Goal: Find specific page/section: Find specific page/section

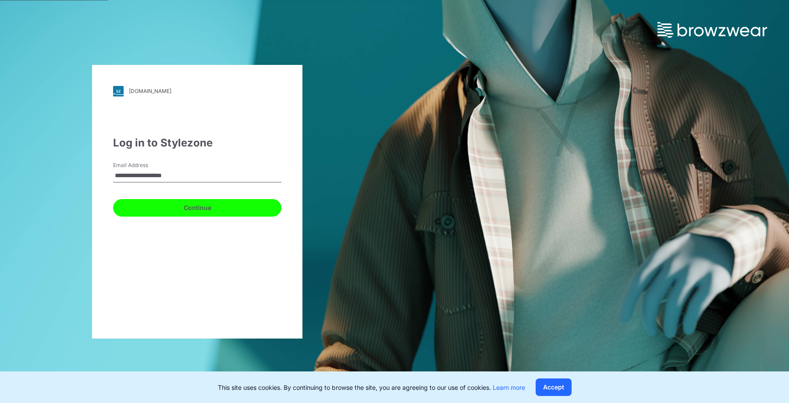
click at [207, 207] on button "Continue" at bounding box center [197, 208] width 168 height 18
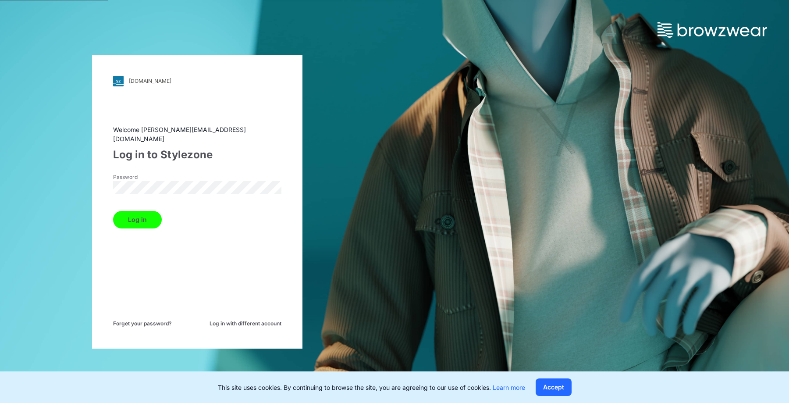
click at [143, 212] on button "Log in" at bounding box center [137, 220] width 49 height 18
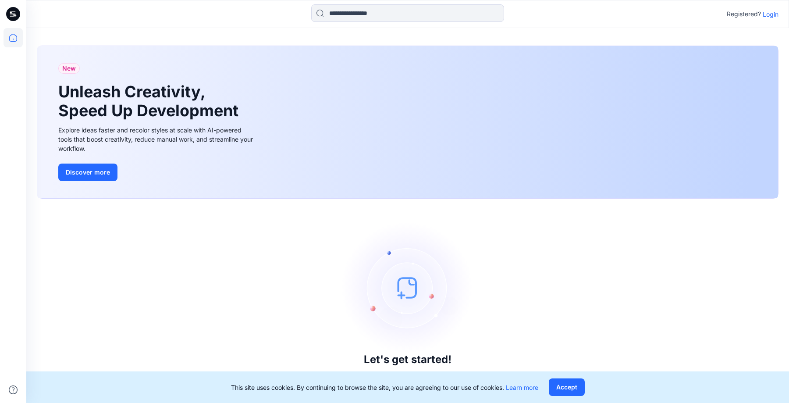
click at [767, 14] on p "Login" at bounding box center [771, 14] width 16 height 9
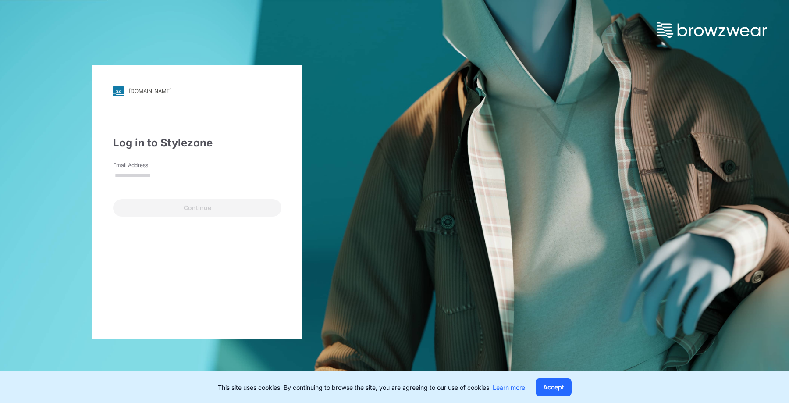
click at [190, 177] on input "Email Address" at bounding box center [197, 175] width 168 height 13
type input "**********"
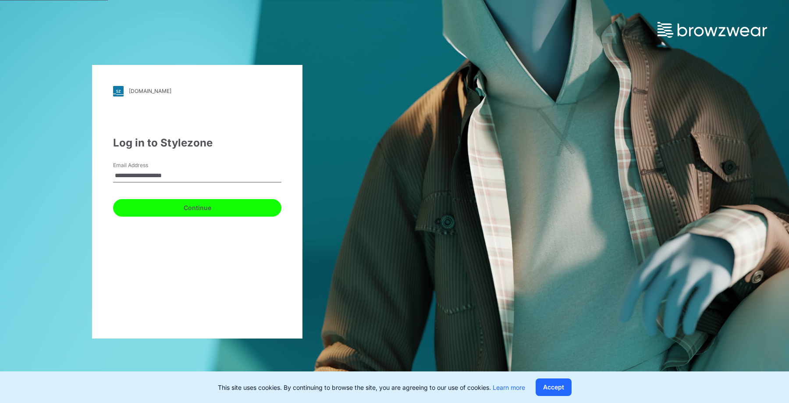
click at [192, 208] on button "Continue" at bounding box center [197, 208] width 168 height 18
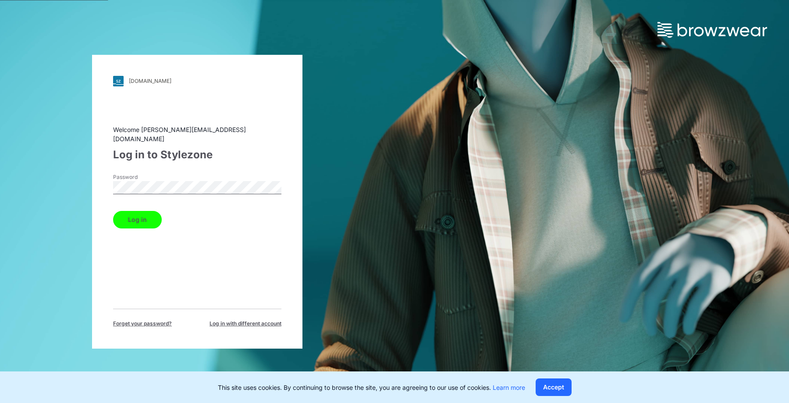
click at [146, 212] on button "Log in" at bounding box center [137, 220] width 49 height 18
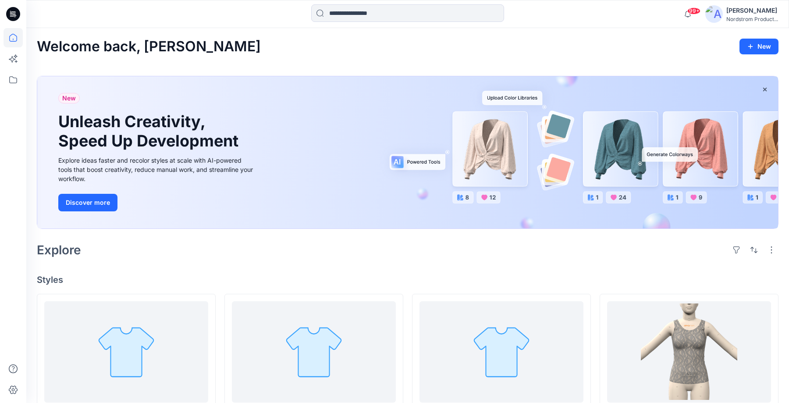
click at [215, 249] on div "Explore" at bounding box center [408, 249] width 742 height 21
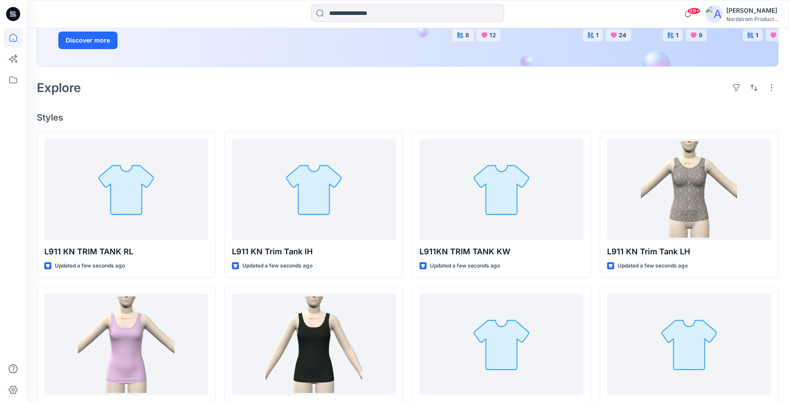
scroll to position [161, 0]
click at [220, 280] on div "L911 KN TRIM TANK RL Updated a few seconds ago L911KN Trim Tank MU Updated a fe…" at bounding box center [408, 360] width 742 height 456
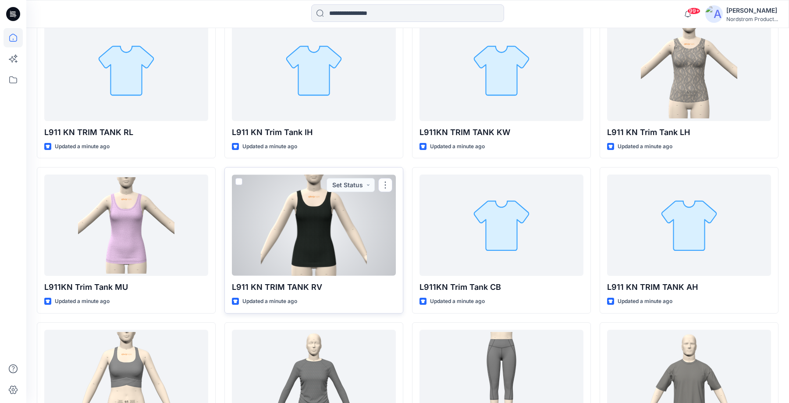
scroll to position [283, 0]
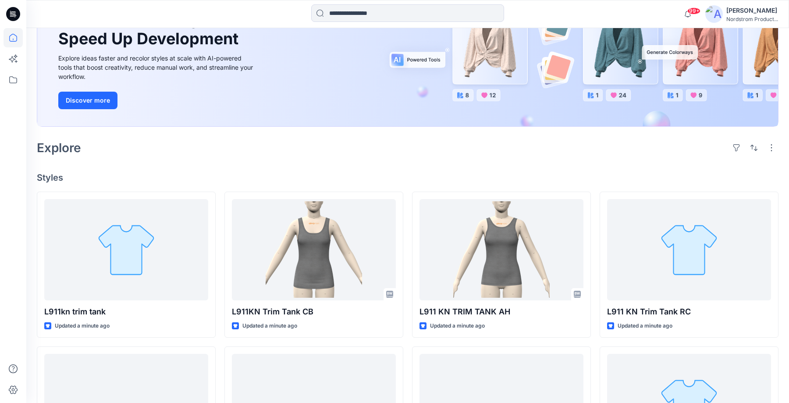
scroll to position [93, 0]
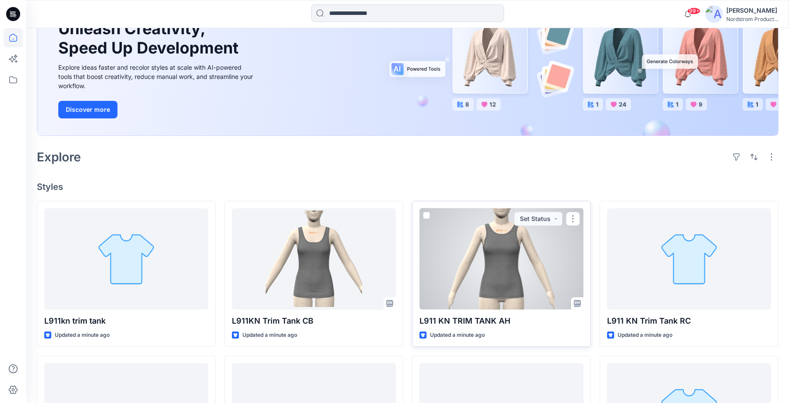
click at [514, 244] on div at bounding box center [502, 258] width 164 height 101
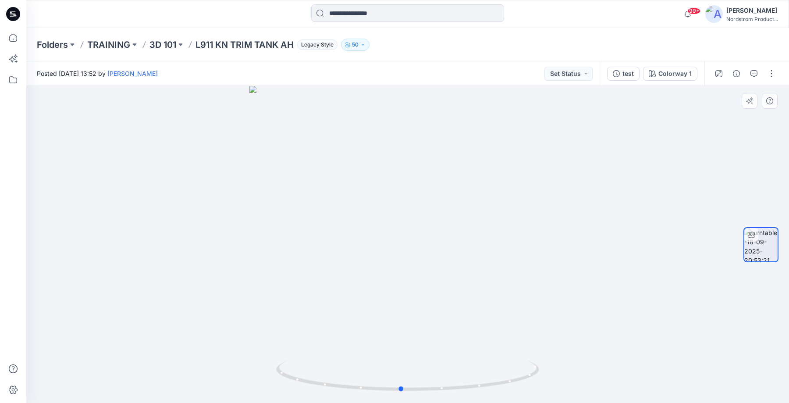
drag, startPoint x: 507, startPoint y: 263, endPoint x: 499, endPoint y: 238, distance: 25.7
click at [500, 238] on div at bounding box center [407, 244] width 763 height 317
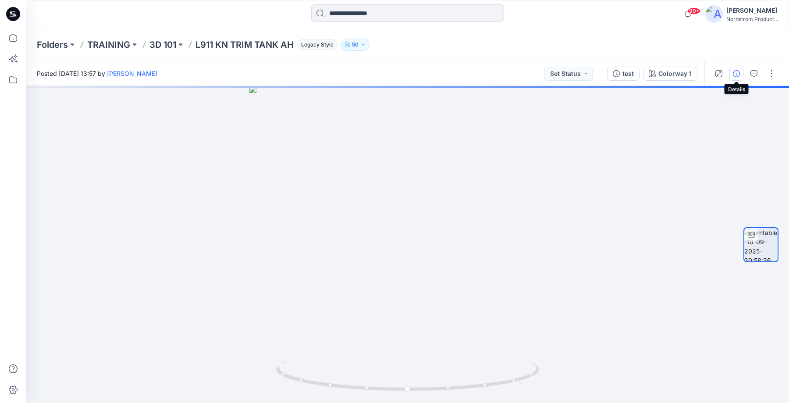
click at [733, 74] on icon "button" at bounding box center [736, 73] width 7 height 7
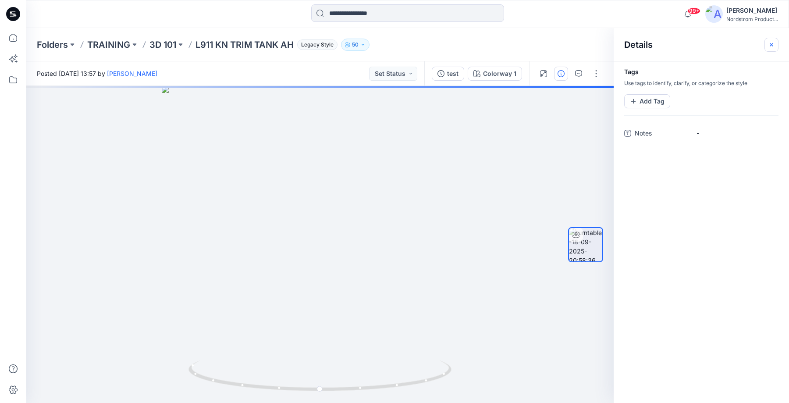
click at [771, 42] on icon "button" at bounding box center [771, 44] width 7 height 7
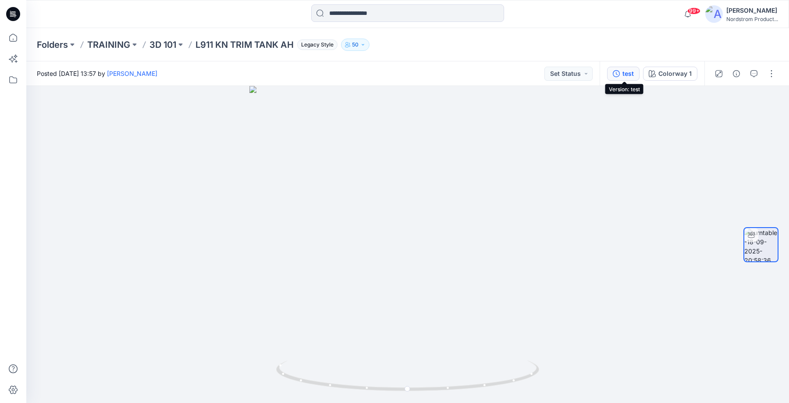
click at [626, 74] on div "test" at bounding box center [627, 74] width 11 height 10
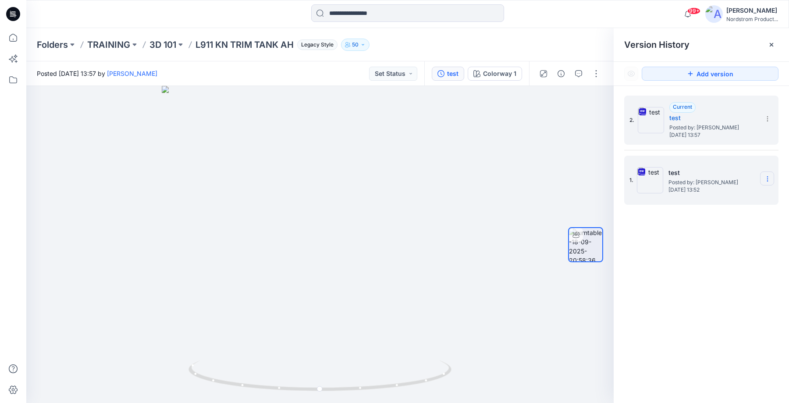
click at [765, 178] on icon at bounding box center [767, 178] width 7 height 7
click at [693, 270] on span "Delete Version" at bounding box center [706, 270] width 41 height 11
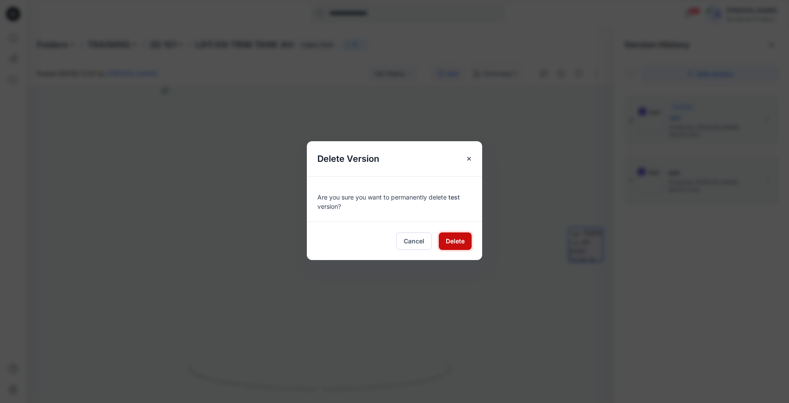
click at [460, 244] on span "Delete" at bounding box center [455, 240] width 19 height 9
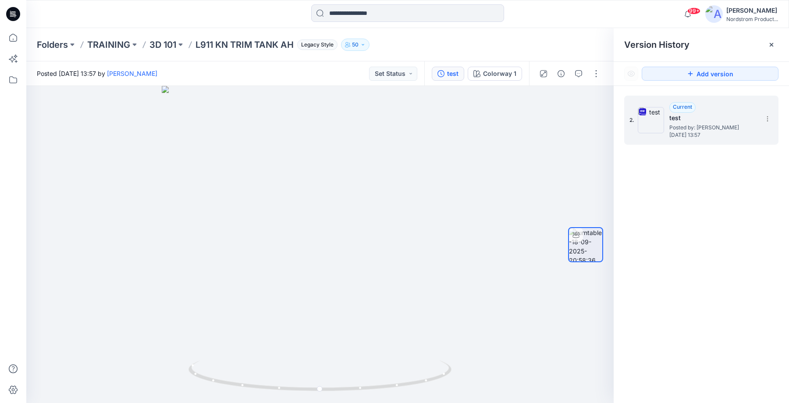
click at [741, 119] on h5 "test" at bounding box center [713, 118] width 88 height 11
click at [728, 121] on h5 "test" at bounding box center [713, 118] width 88 height 11
click at [441, 73] on icon "button" at bounding box center [440, 73] width 7 height 7
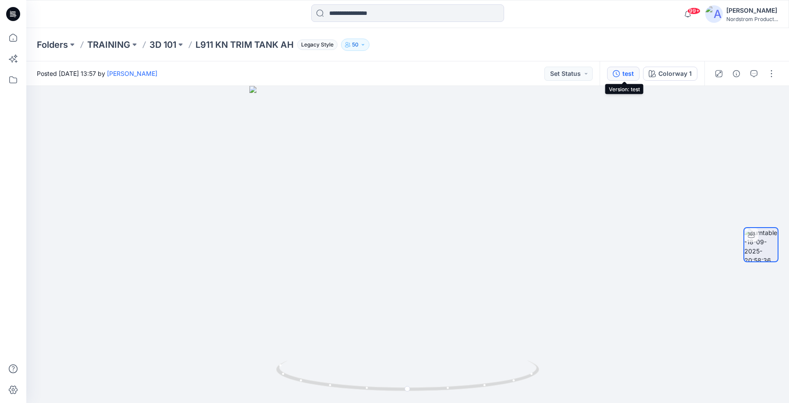
click at [614, 73] on icon "button" at bounding box center [616, 73] width 7 height 7
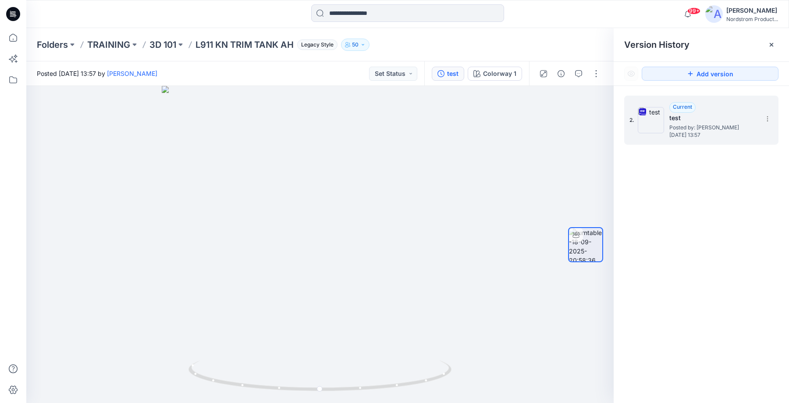
click at [719, 127] on span "Posted by: [PERSON_NAME]" at bounding box center [713, 127] width 88 height 9
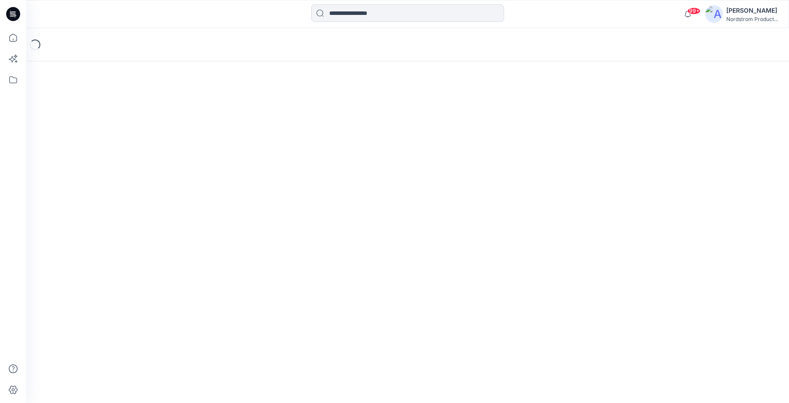
click at [12, 14] on icon at bounding box center [11, 14] width 3 height 0
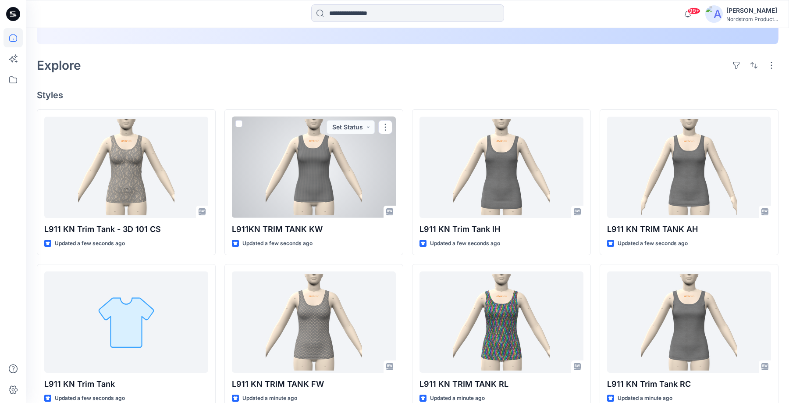
scroll to position [188, 0]
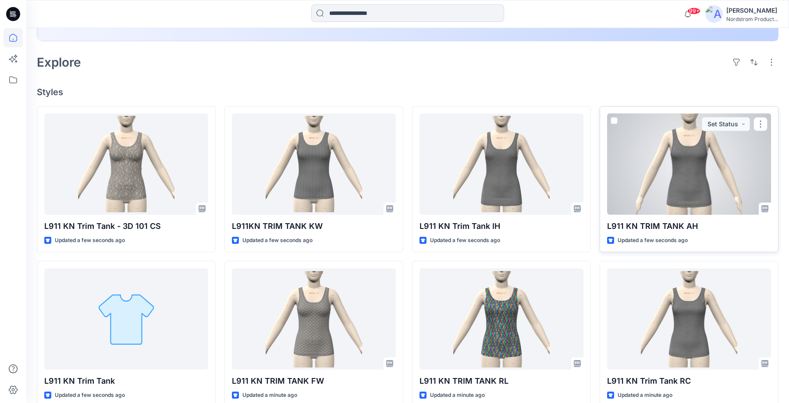
click at [673, 203] on div at bounding box center [689, 164] width 164 height 101
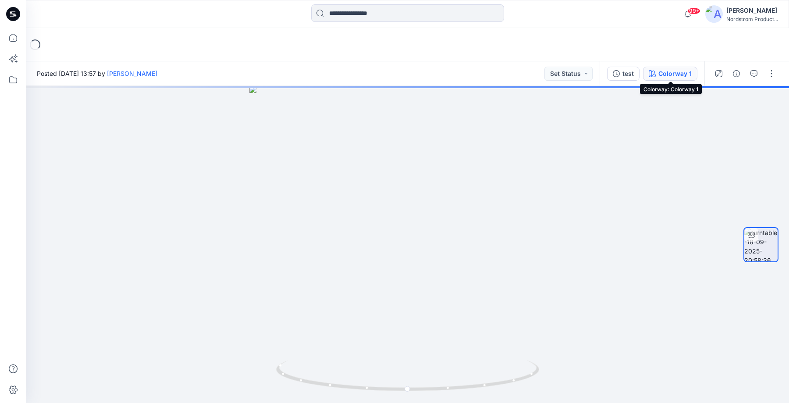
click at [666, 72] on div "Colorway 1" at bounding box center [674, 74] width 33 height 10
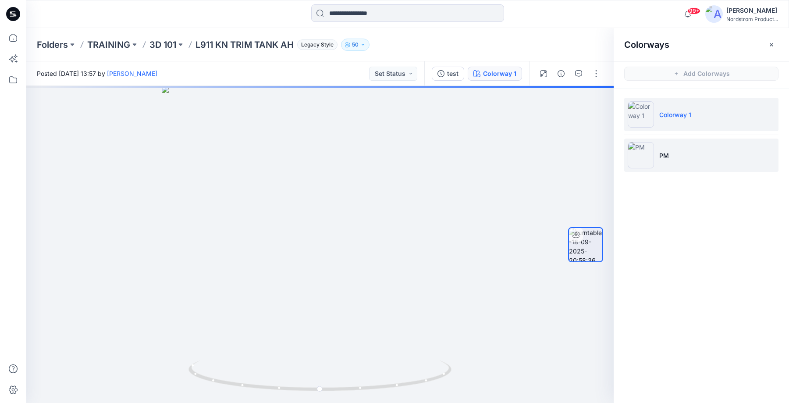
click at [691, 149] on li "PM" at bounding box center [701, 155] width 154 height 33
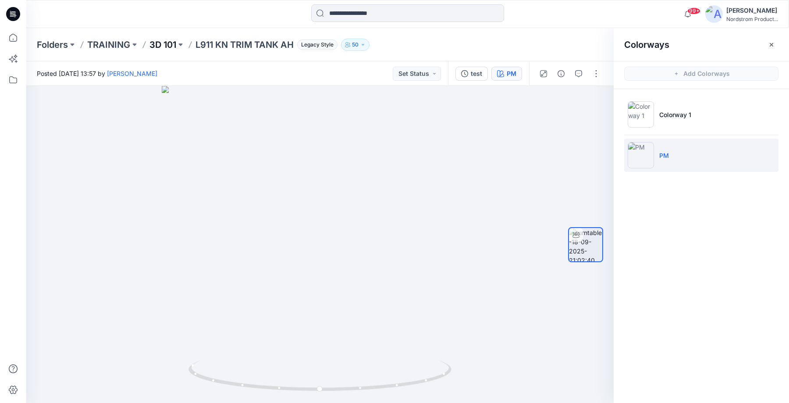
click at [163, 42] on p "3D 101" at bounding box center [162, 45] width 27 height 12
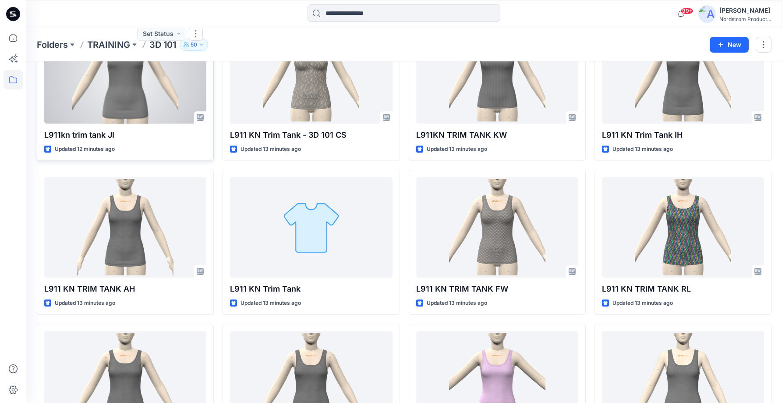
scroll to position [100, 0]
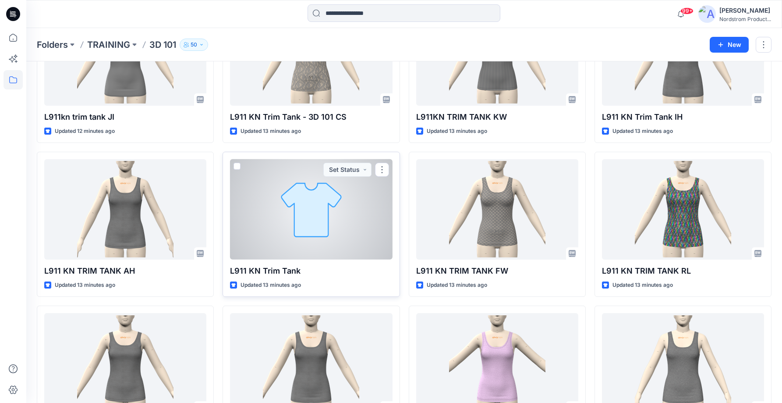
click at [304, 204] on div at bounding box center [311, 209] width 162 height 100
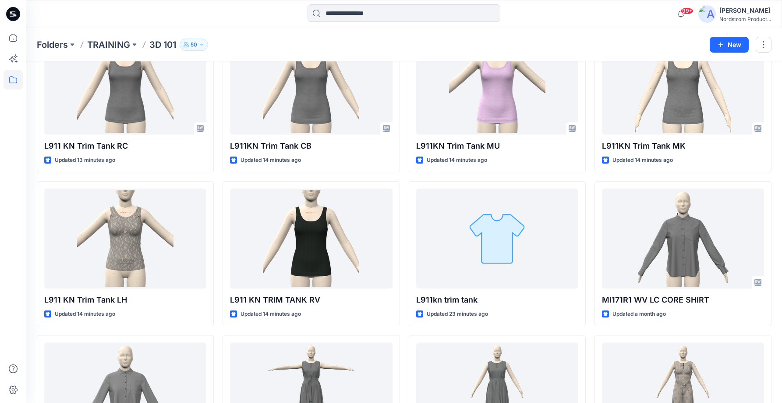
scroll to position [395, 0]
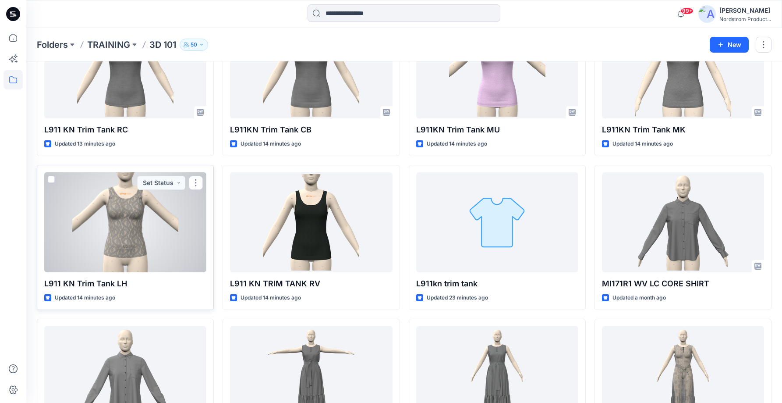
click at [146, 221] on div at bounding box center [125, 222] width 162 height 100
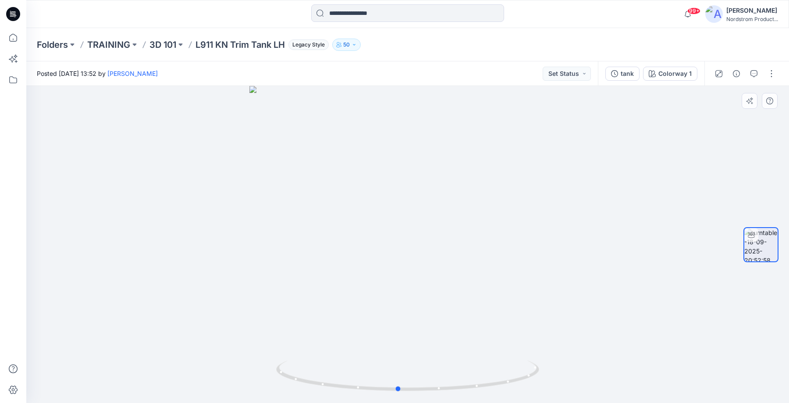
drag, startPoint x: 471, startPoint y: 232, endPoint x: 462, endPoint y: 235, distance: 10.1
click at [462, 235] on div at bounding box center [407, 244] width 763 height 317
click at [675, 75] on div "Colorway 1" at bounding box center [674, 74] width 33 height 10
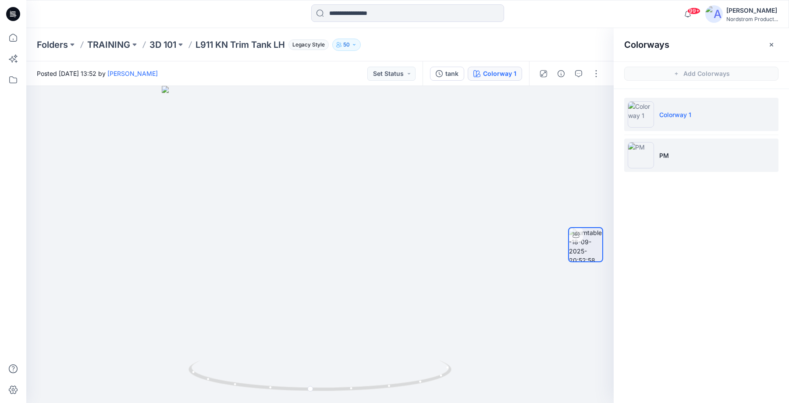
click at [689, 154] on li "PM" at bounding box center [701, 155] width 154 height 33
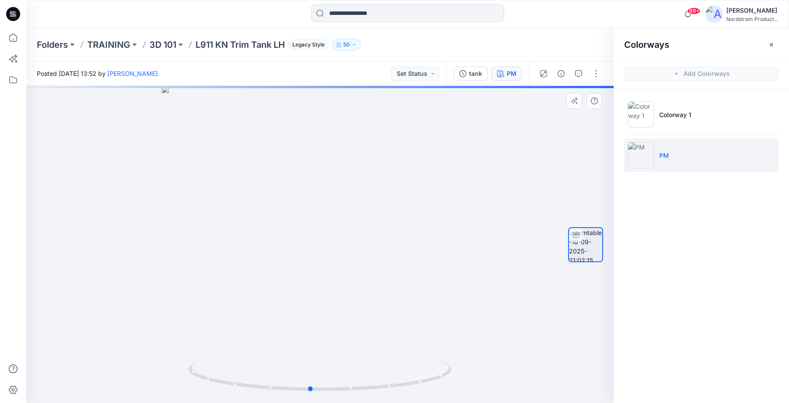
drag, startPoint x: 374, startPoint y: 256, endPoint x: 365, endPoint y: 246, distance: 14.0
click at [365, 246] on div at bounding box center [319, 244] width 587 height 317
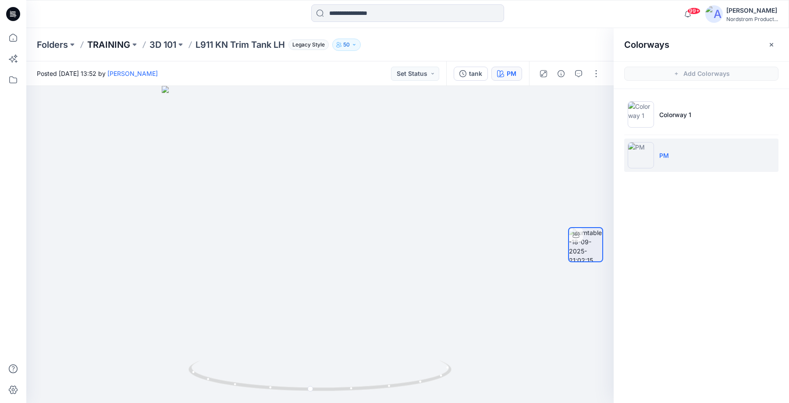
click at [112, 45] on p "TRAINING" at bounding box center [108, 45] width 43 height 12
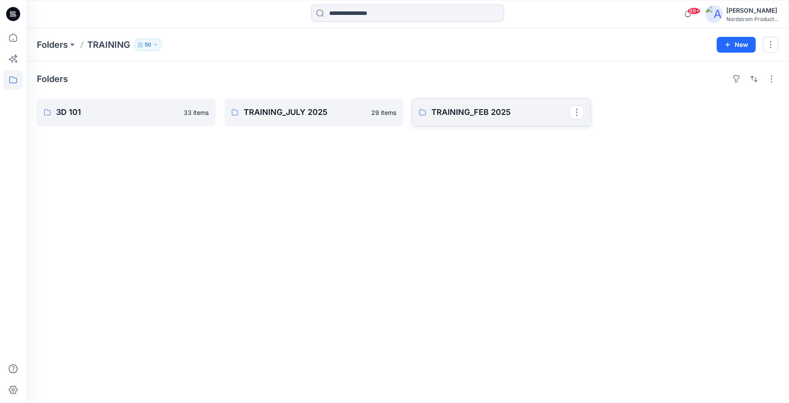
click at [455, 117] on p "TRAINING_FEB 2025" at bounding box center [500, 112] width 139 height 12
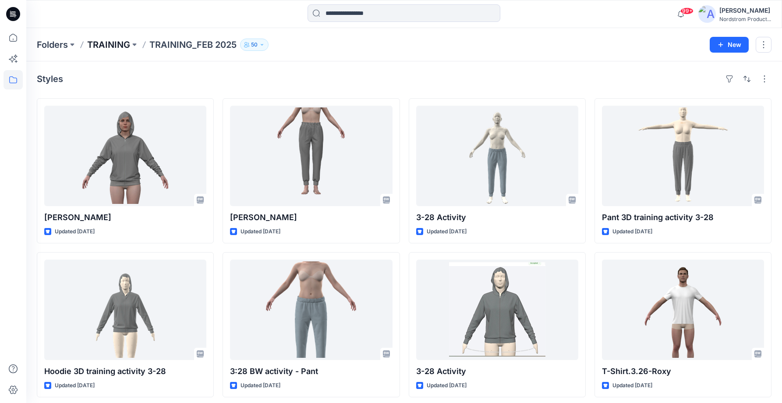
click at [115, 46] on p "TRAINING" at bounding box center [108, 45] width 43 height 12
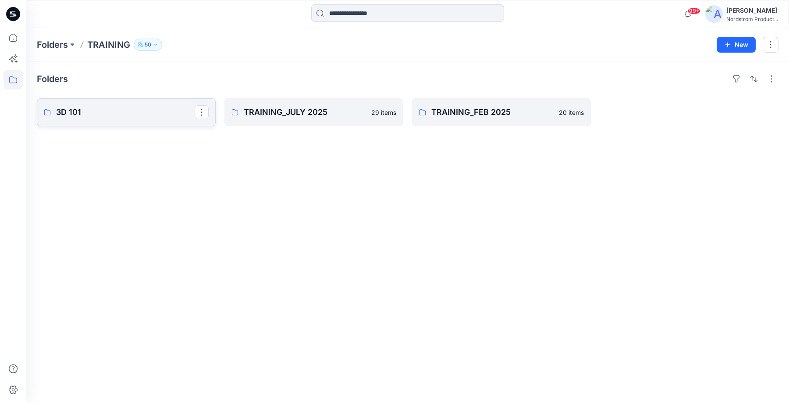
click at [149, 117] on p "3D 101" at bounding box center [125, 112] width 139 height 12
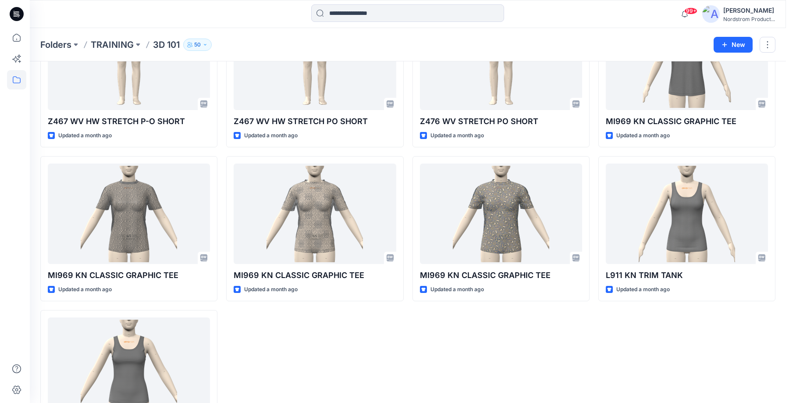
scroll to position [1020, 0]
